Goal: Task Accomplishment & Management: Manage account settings

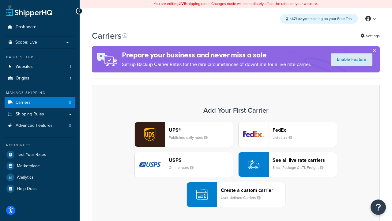
click at [236, 164] on div "UPS® Published daily rates FedEx List rates USPS Online rates See all live rate…" at bounding box center [235, 164] width 275 height 85
click at [305, 130] on header "FedEx" at bounding box center [305, 130] width 64 height 6
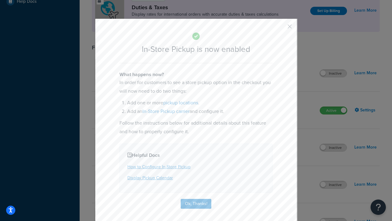
click at [281, 28] on button "button" at bounding box center [281, 29] width 2 height 2
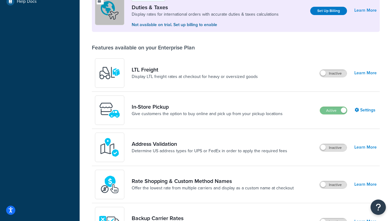
scroll to position [187, 0]
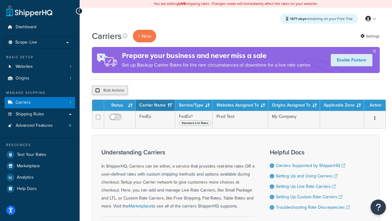
click at [97, 90] on input "checkbox" at bounding box center [97, 90] width 5 height 5
checkbox input "true"
click at [165, 90] on button "Delete" at bounding box center [163, 89] width 21 height 9
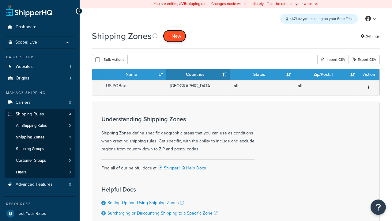
click at [175, 36] on span "+ New" at bounding box center [174, 35] width 13 height 7
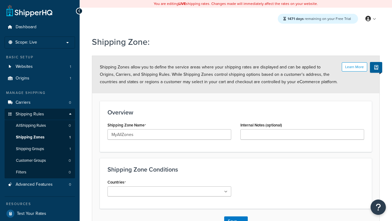
click at [169, 191] on ul at bounding box center [170, 191] width 124 height 10
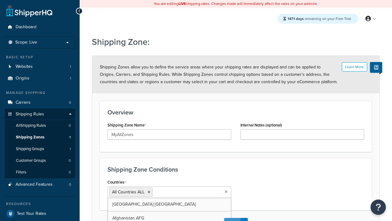
click at [232, 217] on button "Save" at bounding box center [232, 222] width 17 height 10
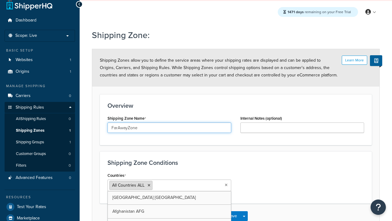
type input "FarAwayZone"
click at [169, 185] on input "Countries" at bounding box center [181, 184] width 54 height 7
click at [128, 185] on span "All Countries ALL" at bounding box center [128, 185] width 32 height 6
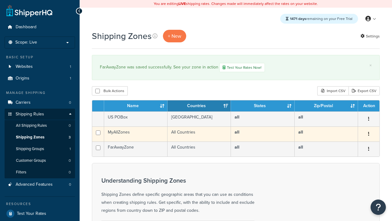
click at [368, 134] on icon "button" at bounding box center [368, 133] width 1 height 4
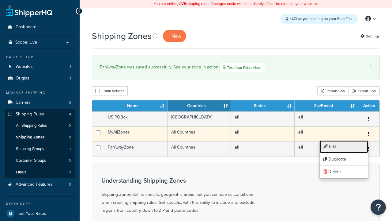
click at [344, 146] on link "Edit" at bounding box center [344, 146] width 48 height 13
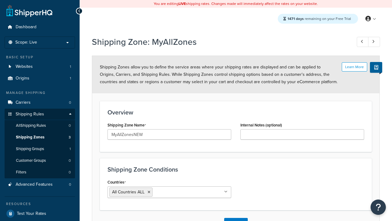
scroll to position [7, 0]
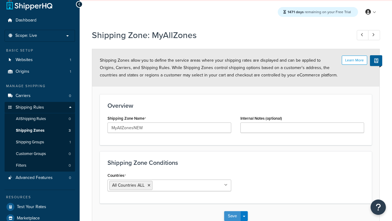
type input "MyAllZonesNEW"
click at [232, 216] on button "Save" at bounding box center [232, 216] width 17 height 10
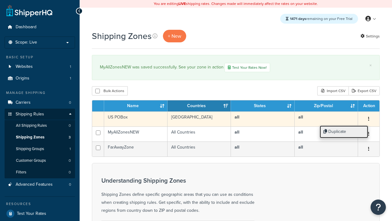
click at [344, 131] on link "Duplicate" at bounding box center [344, 131] width 48 height 13
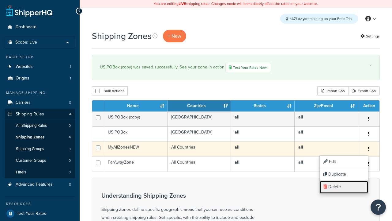
click at [344, 187] on link "Delete" at bounding box center [344, 186] width 48 height 13
